Goal: Task Accomplishment & Management: Use online tool/utility

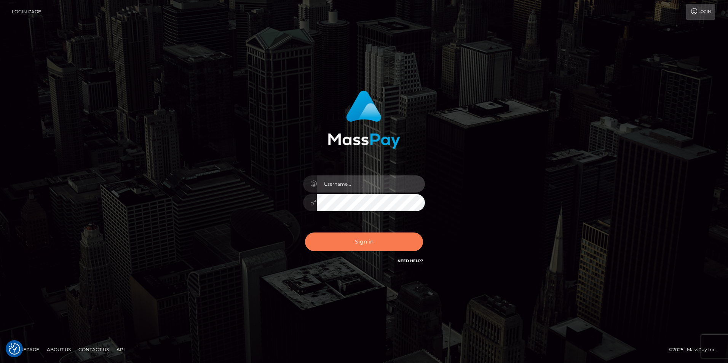
type input "Simone Hayward"
click at [354, 241] on button "Sign in" at bounding box center [364, 242] width 118 height 19
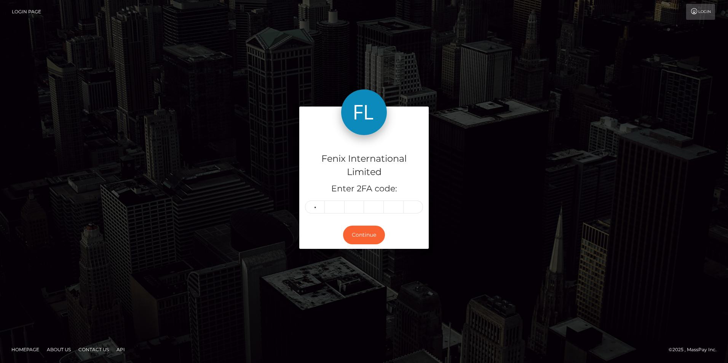
type input "6"
type input "7"
type input "8"
type input "5"
type input "9"
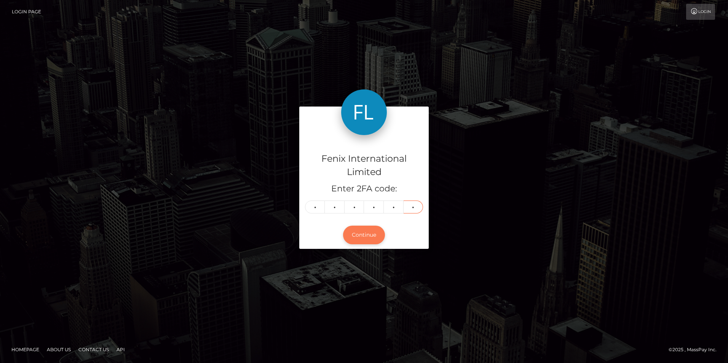
type input "7"
click at [365, 232] on button "Continue" at bounding box center [364, 235] width 42 height 19
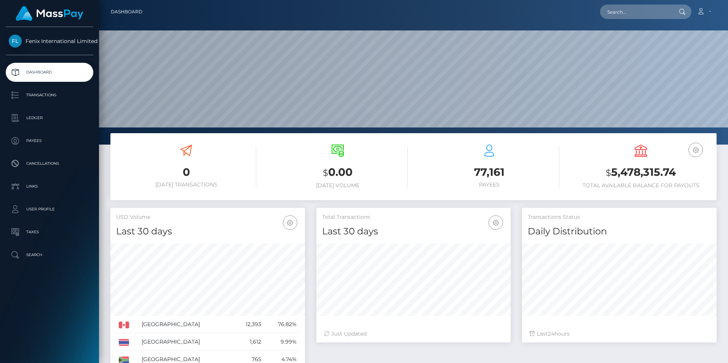
scroll to position [135, 194]
drag, startPoint x: 29, startPoint y: 115, endPoint x: 92, endPoint y: 119, distance: 63.0
click at [29, 115] on p "Ledger" at bounding box center [50, 117] width 82 height 11
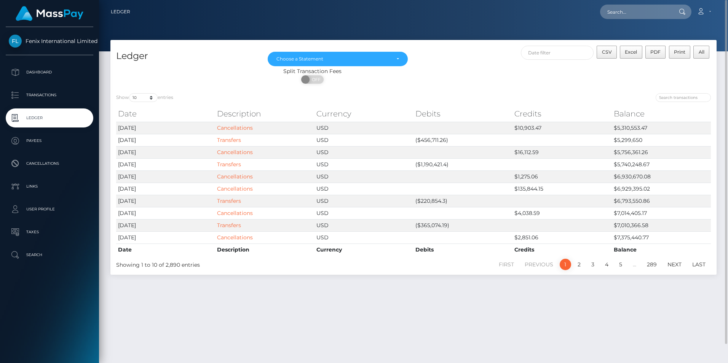
drag, startPoint x: 705, startPoint y: 10, endPoint x: 705, endPoint y: 27, distance: 17.2
click at [705, 10] on icon at bounding box center [701, 11] width 8 height 6
click at [675, 49] on link "Logout" at bounding box center [686, 49] width 61 height 14
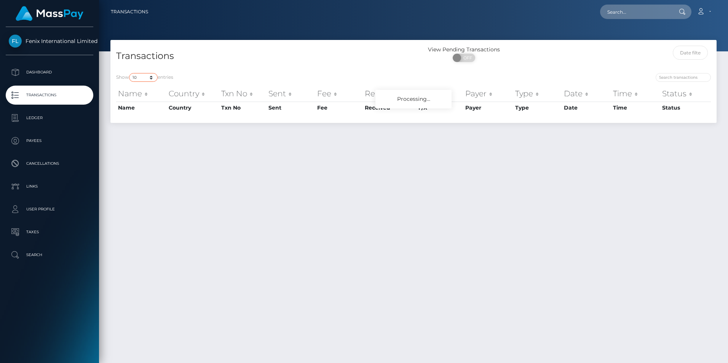
click at [141, 77] on select "10 25 50 100 250 500 1,000 3,500" at bounding box center [143, 77] width 29 height 9
select select "3500"
click at [130, 73] on select "10 25 50 100 250 500 1,000 3,500" at bounding box center [143, 77] width 29 height 9
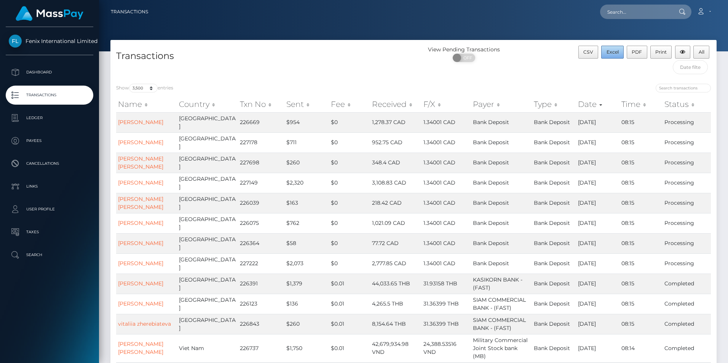
click at [612, 53] on span "Excel" at bounding box center [613, 52] width 12 height 6
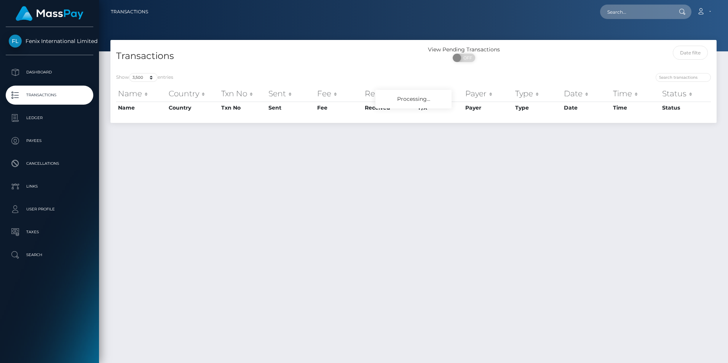
select select "3500"
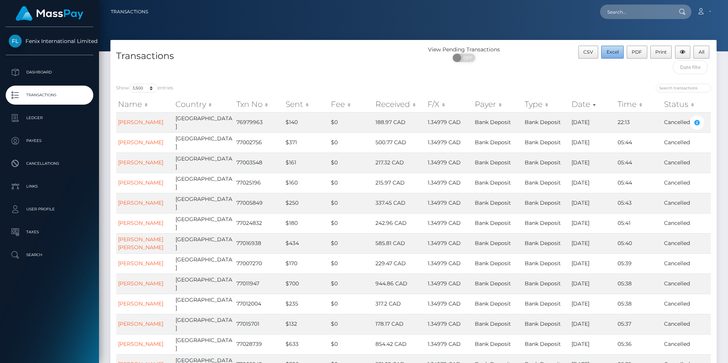
click at [614, 50] on span "Excel" at bounding box center [613, 52] width 12 height 6
